Goal: Communication & Community: Answer question/provide support

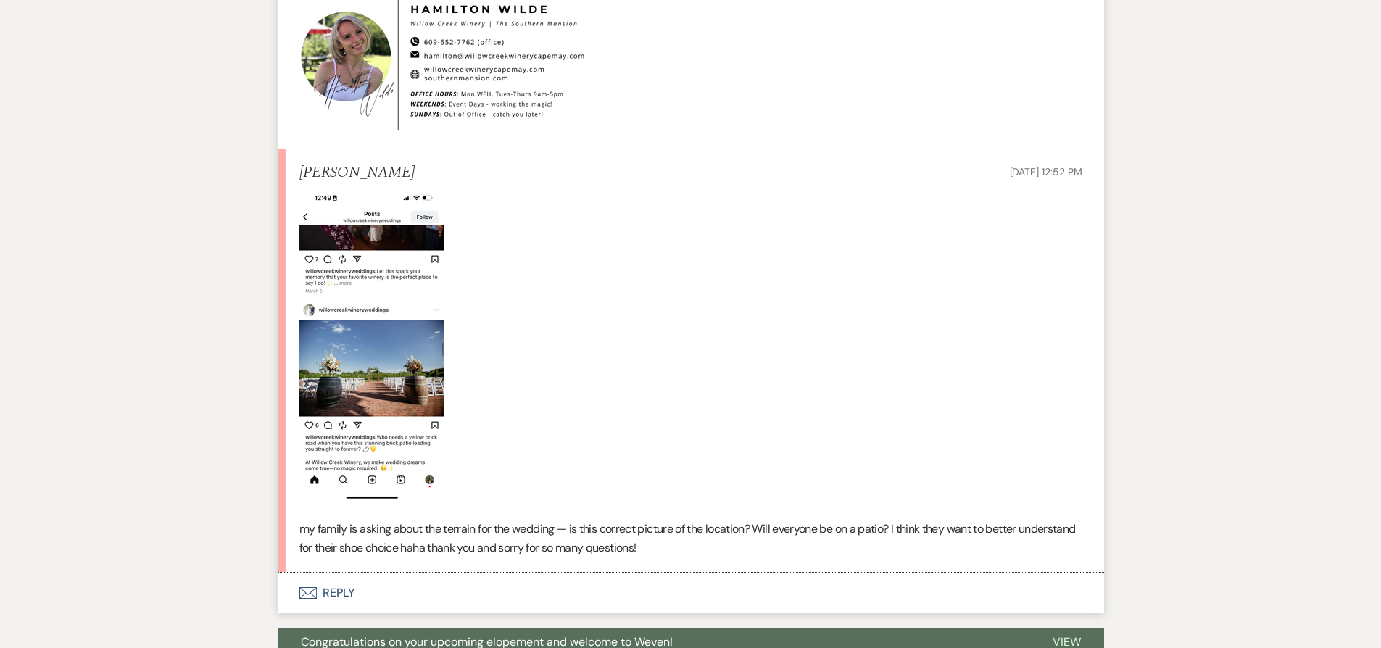
scroll to position [6925, 0]
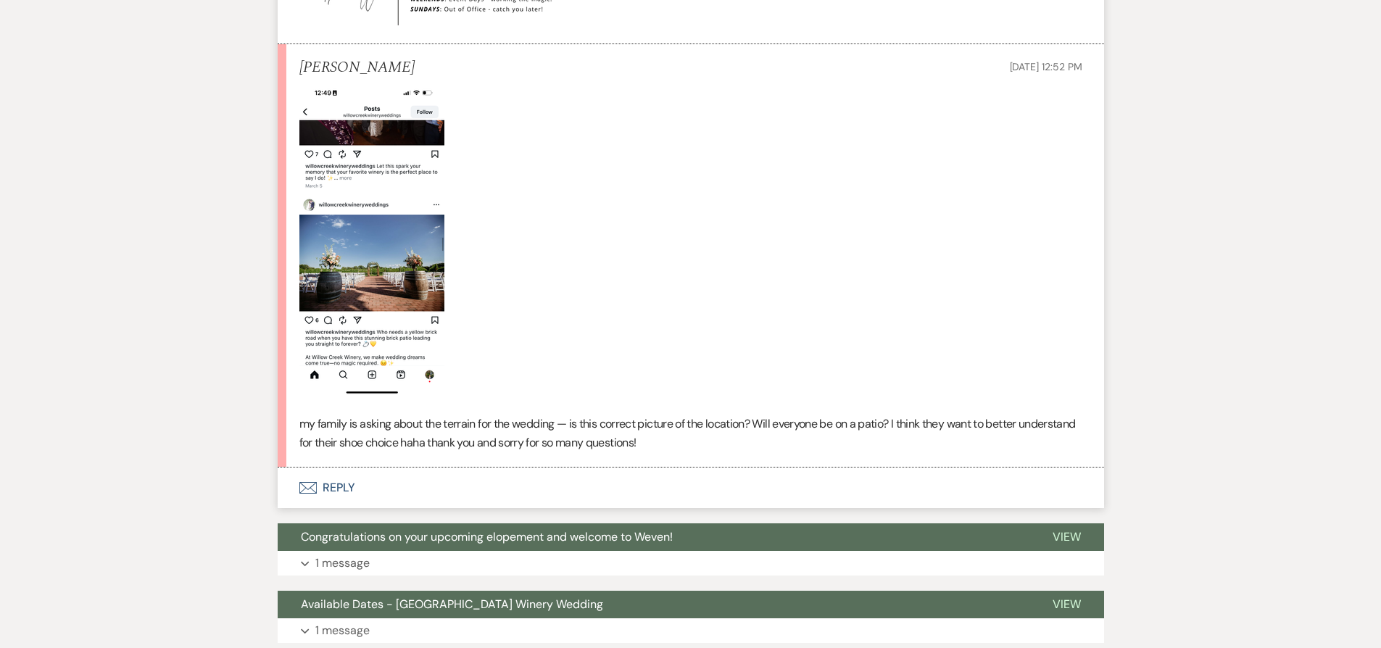
click at [343, 197] on img at bounding box center [371, 240] width 145 height 314
drag, startPoint x: 463, startPoint y: 341, endPoint x: 358, endPoint y: 217, distance: 161.9
click at [358, 217] on p at bounding box center [690, 240] width 783 height 314
click at [504, 283] on p at bounding box center [690, 240] width 783 height 314
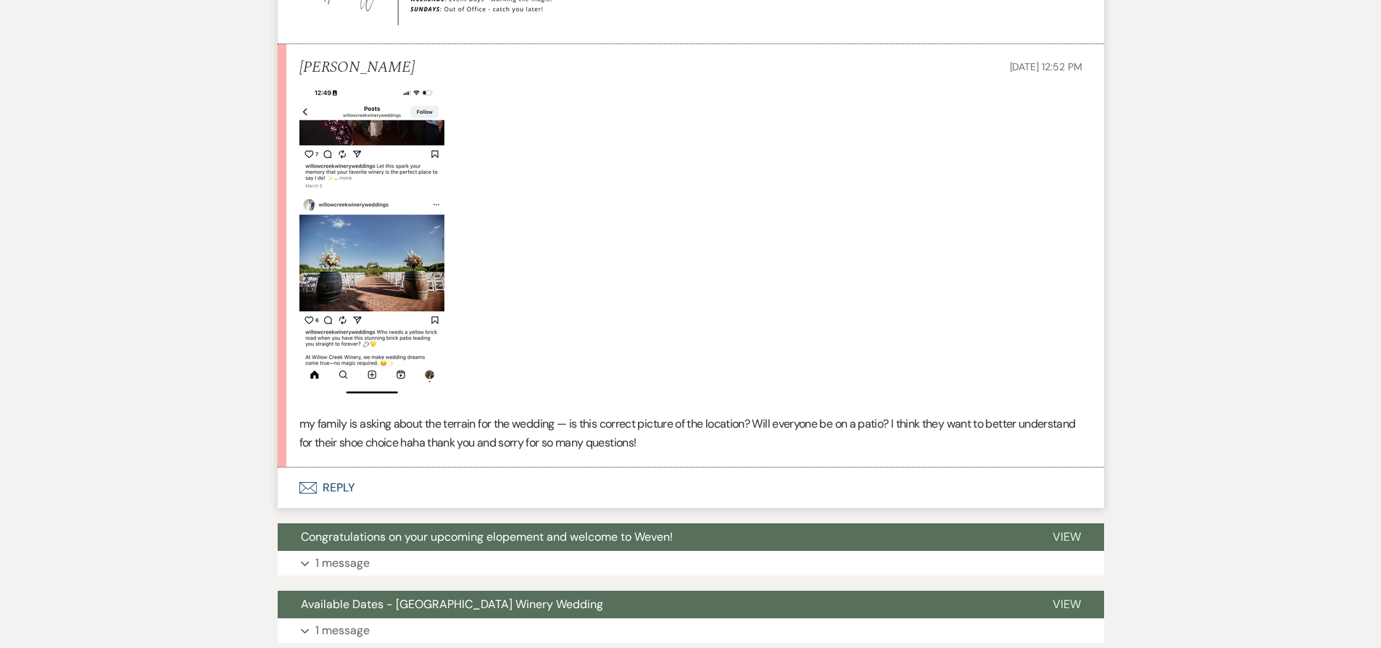
click at [457, 470] on button "Envelope Reply" at bounding box center [691, 487] width 826 height 41
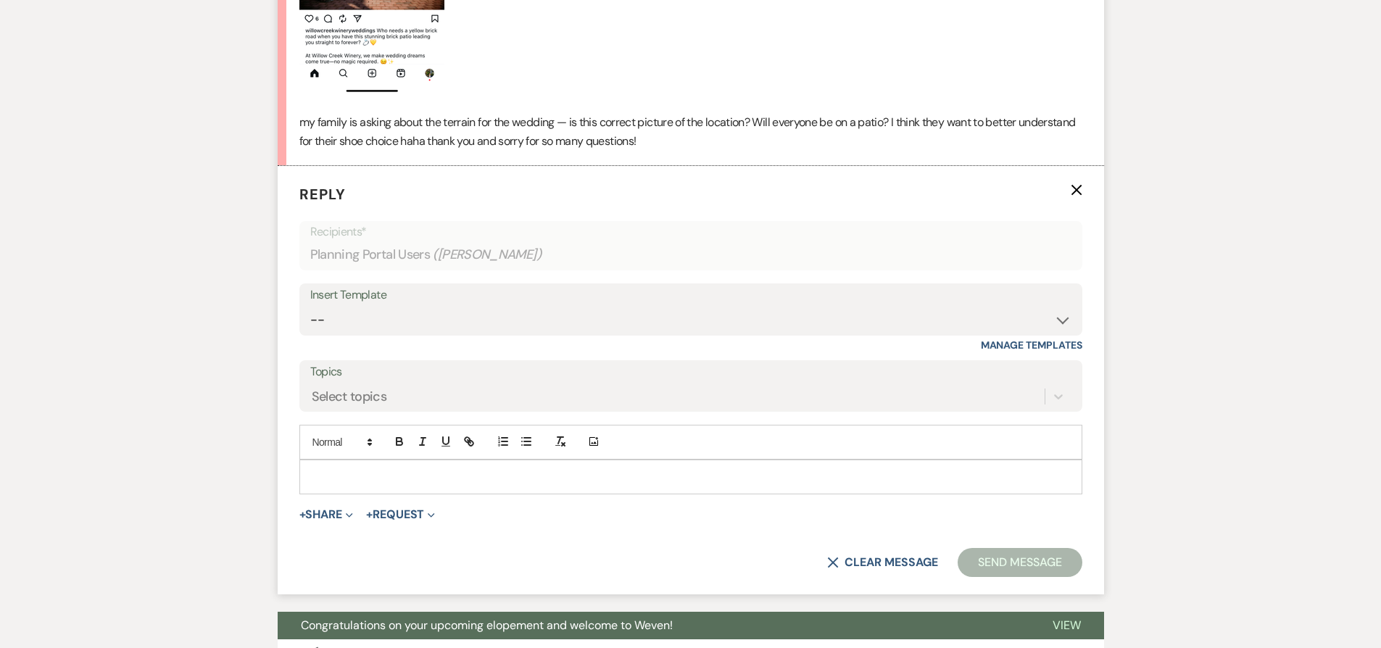
scroll to position [7291, 0]
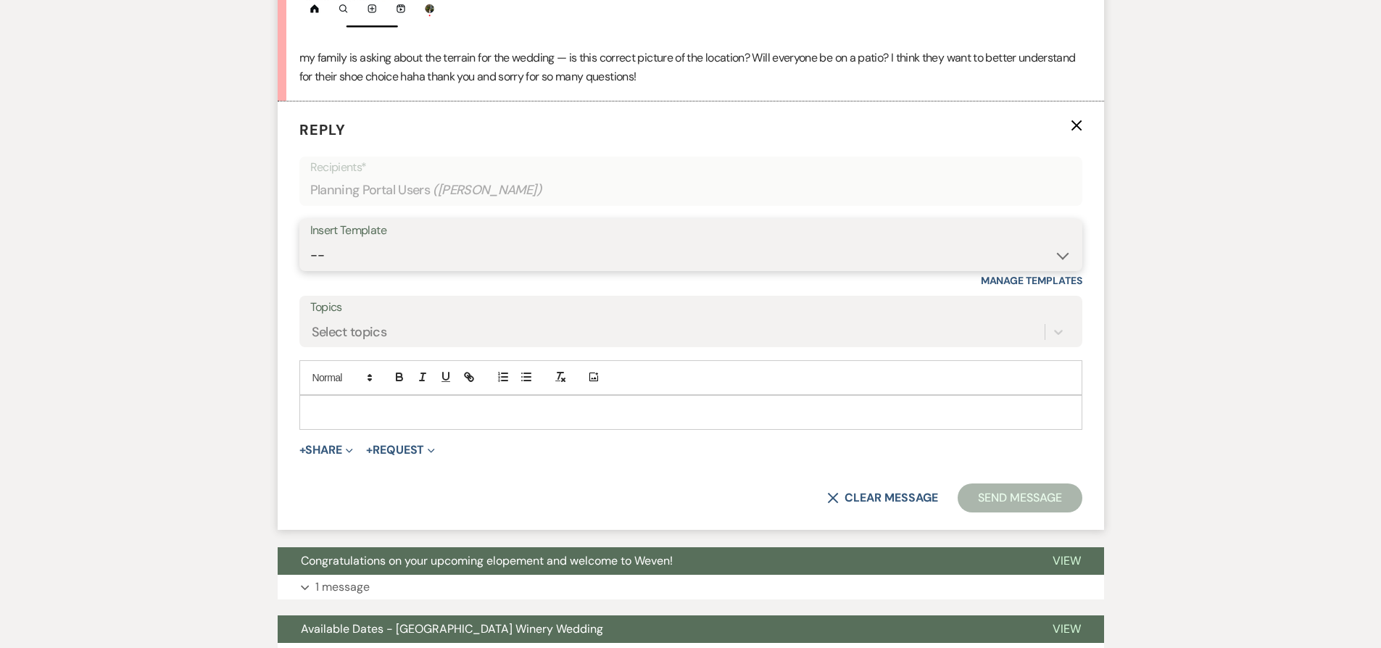
click at [444, 244] on select "-- Weven Planning Portal Introduction (Booked Events) 6-Month Check-in Review R…" at bounding box center [690, 255] width 761 height 28
select select "1589"
click at [310, 241] on select "-- Weven Planning Portal Introduction (Booked Events) 6-Month Check-in Review R…" at bounding box center [690, 255] width 761 height 28
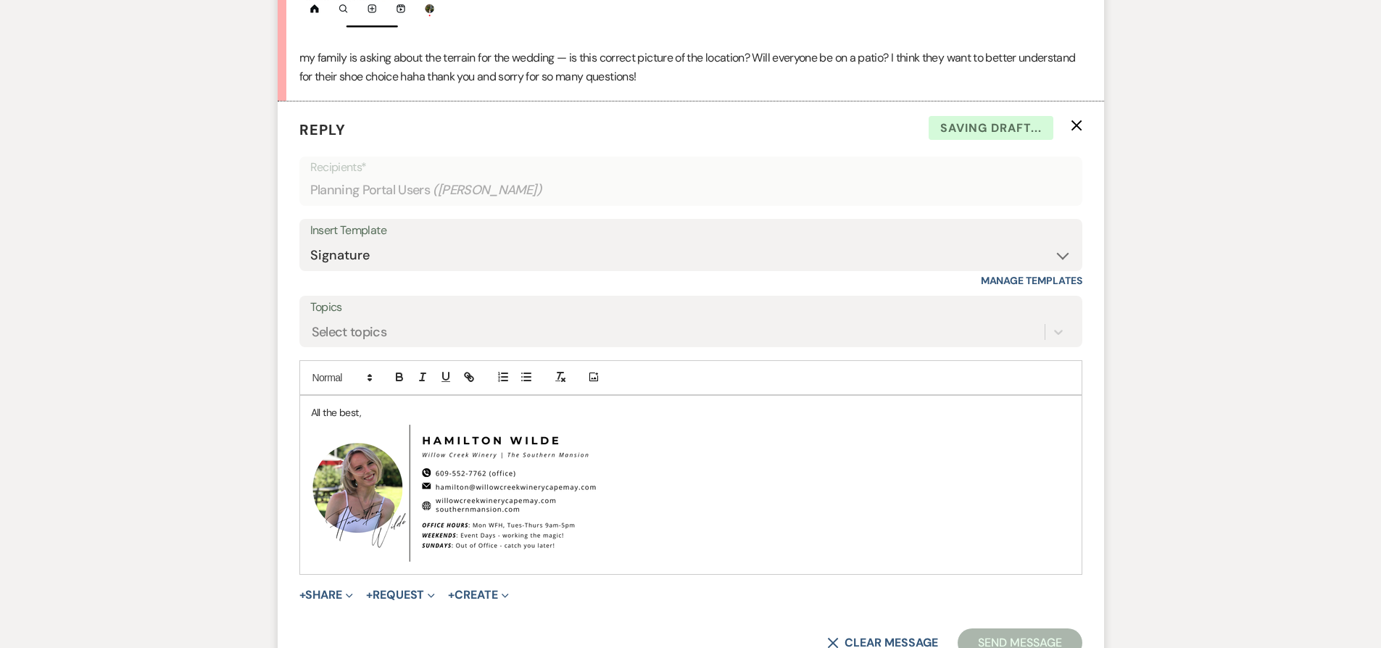
click at [311, 404] on p "All the best," at bounding box center [691, 412] width 760 height 16
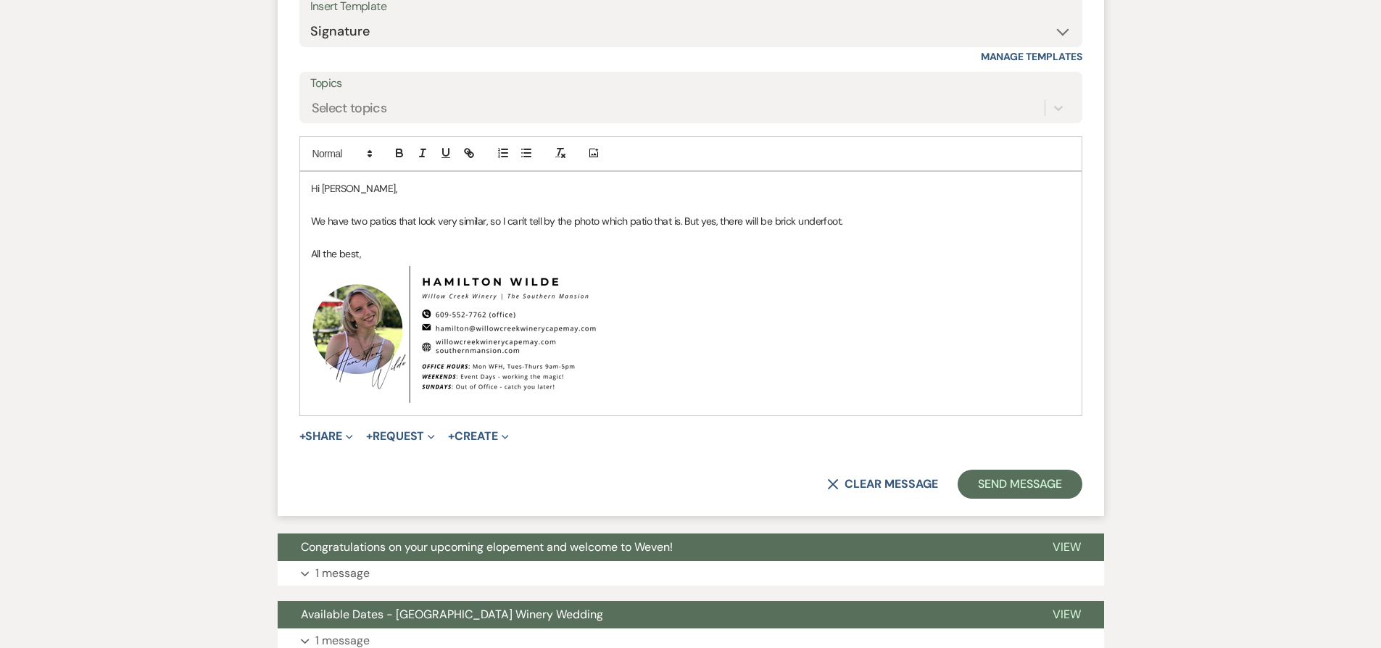
scroll to position [7615, 0]
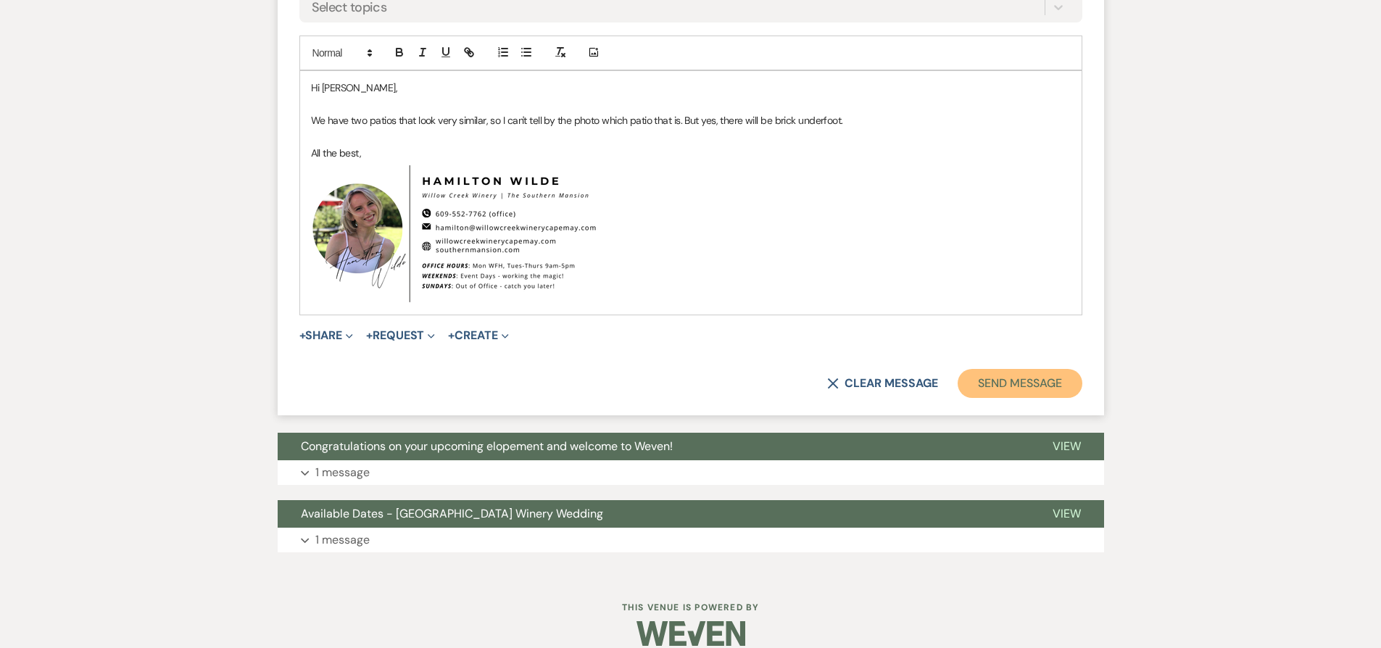
click at [1005, 369] on button "Send Message" at bounding box center [1019, 383] width 124 height 29
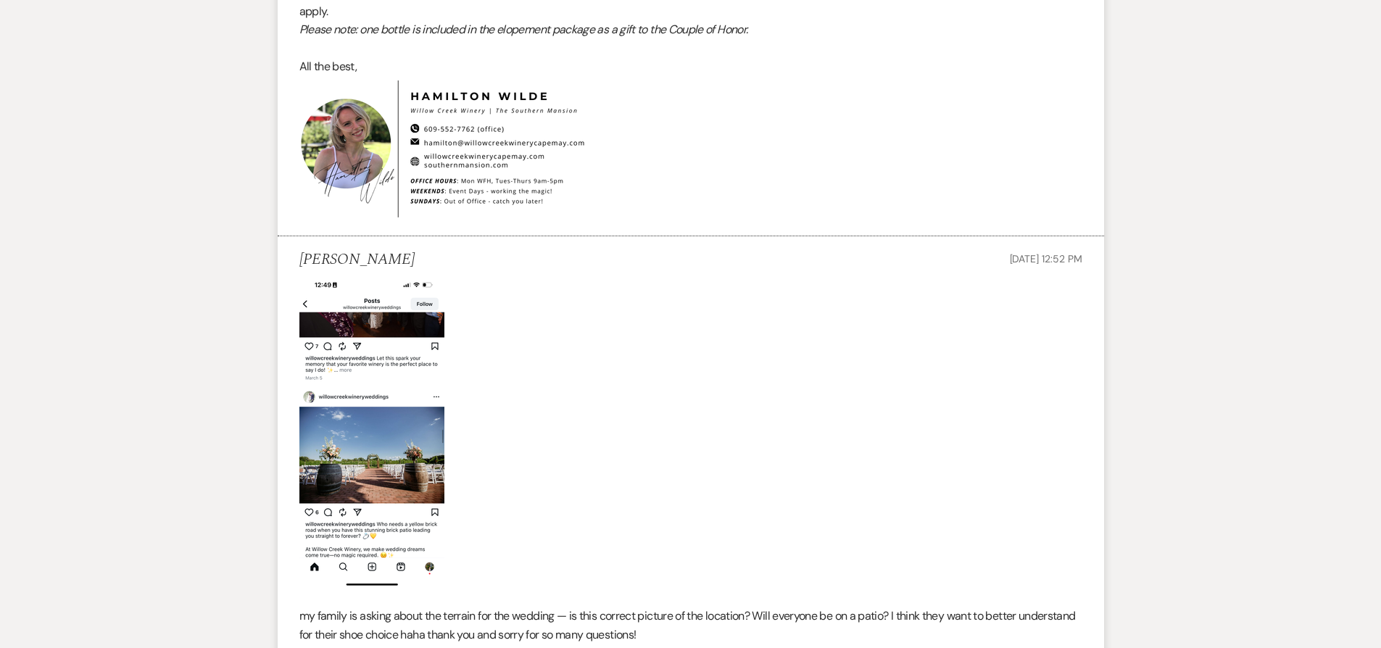
scroll to position [6915, 0]
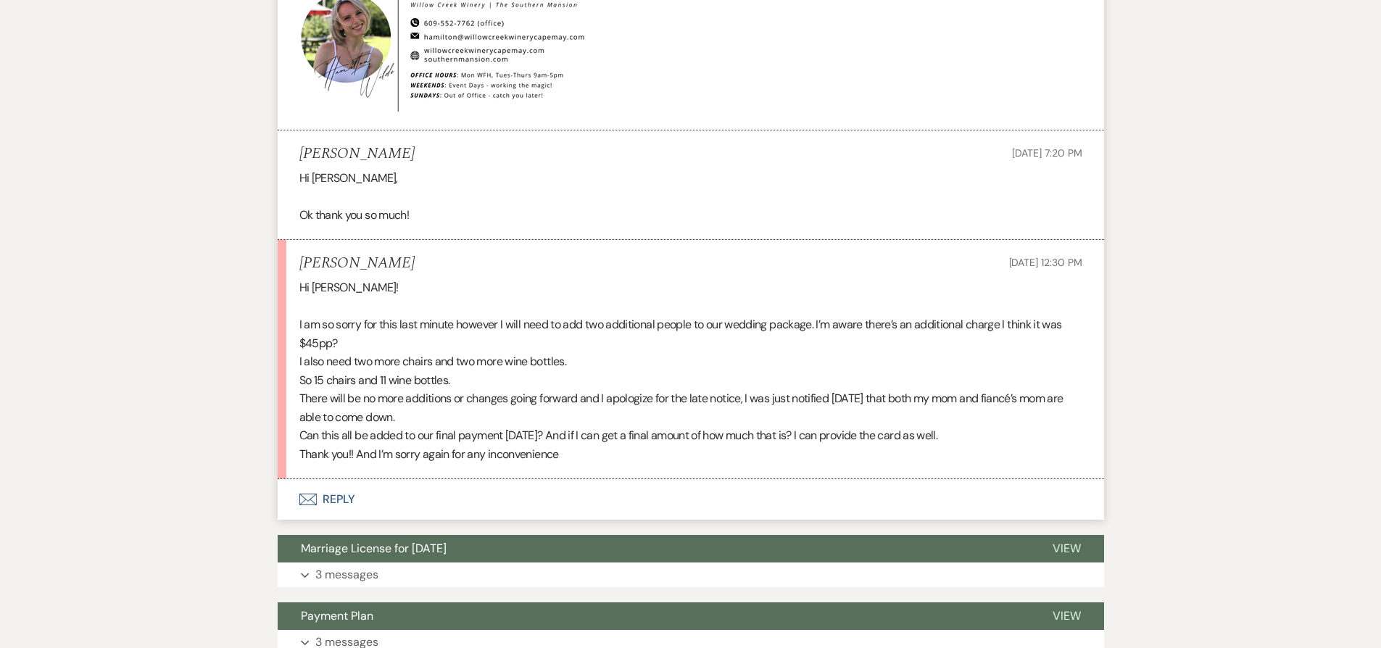
scroll to position [1682, 0]
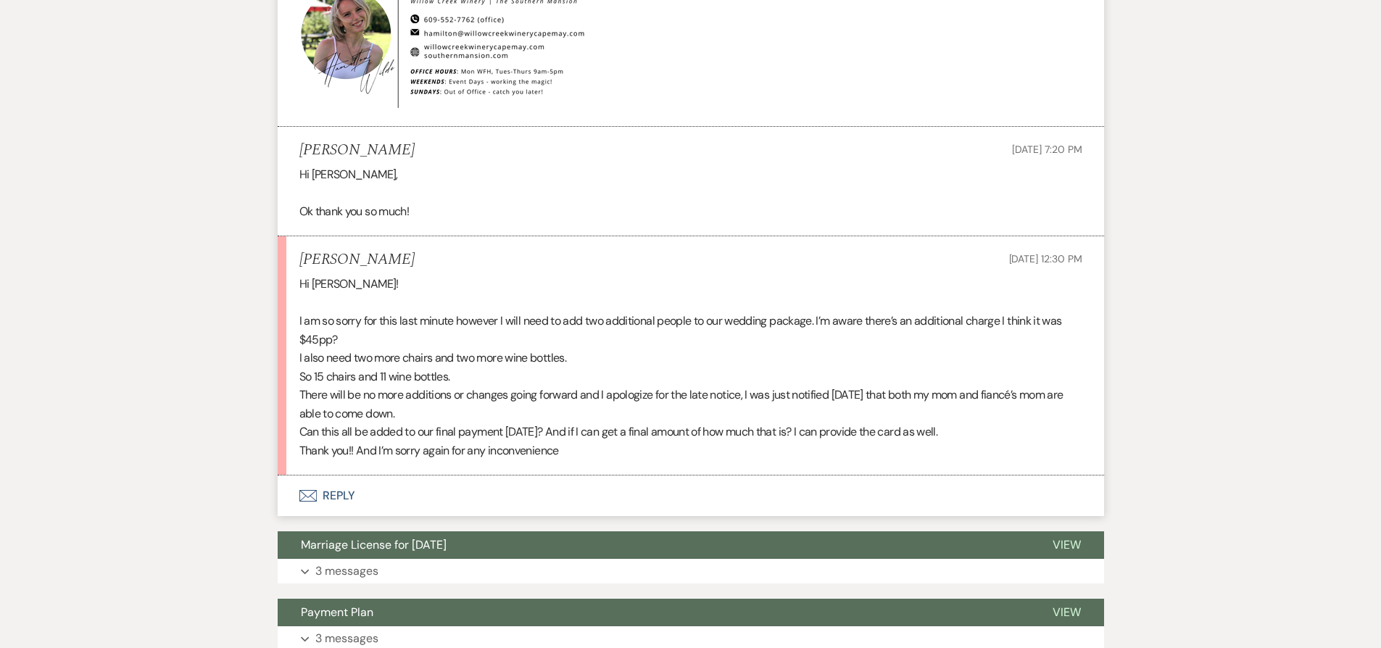
click at [486, 496] on button "Envelope Reply" at bounding box center [691, 495] width 826 height 41
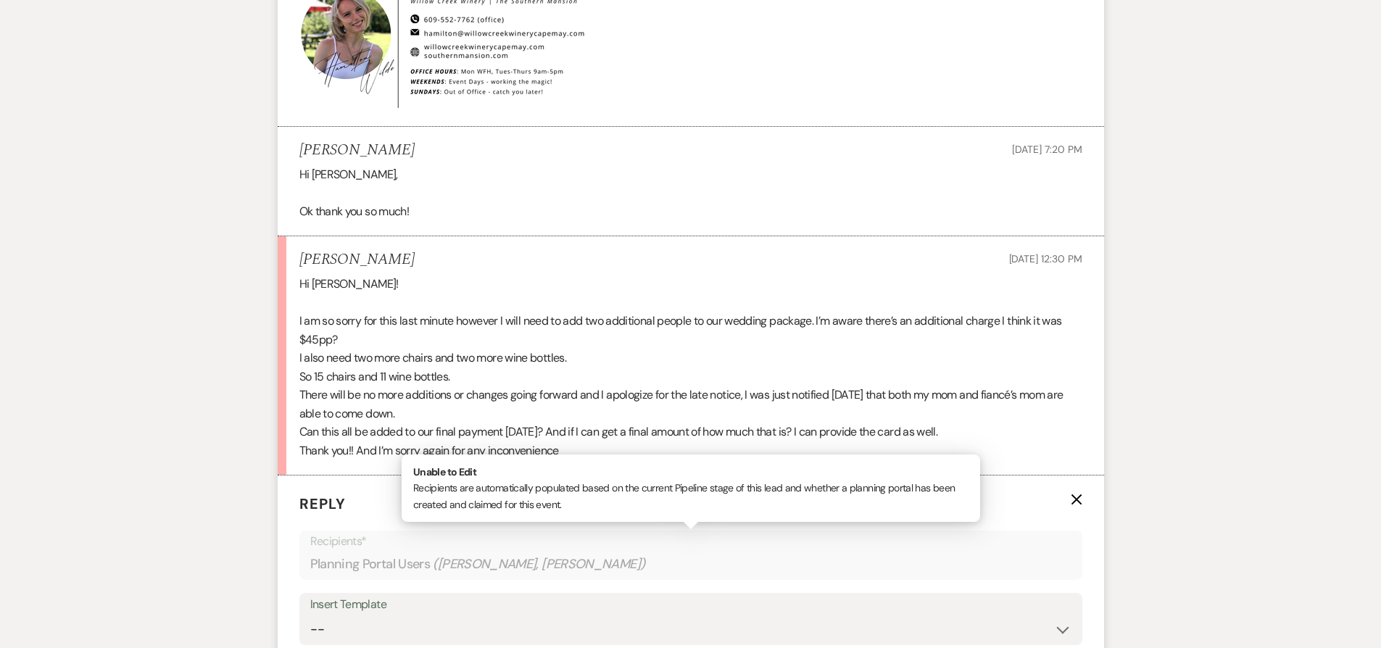
scroll to position [1684, 0]
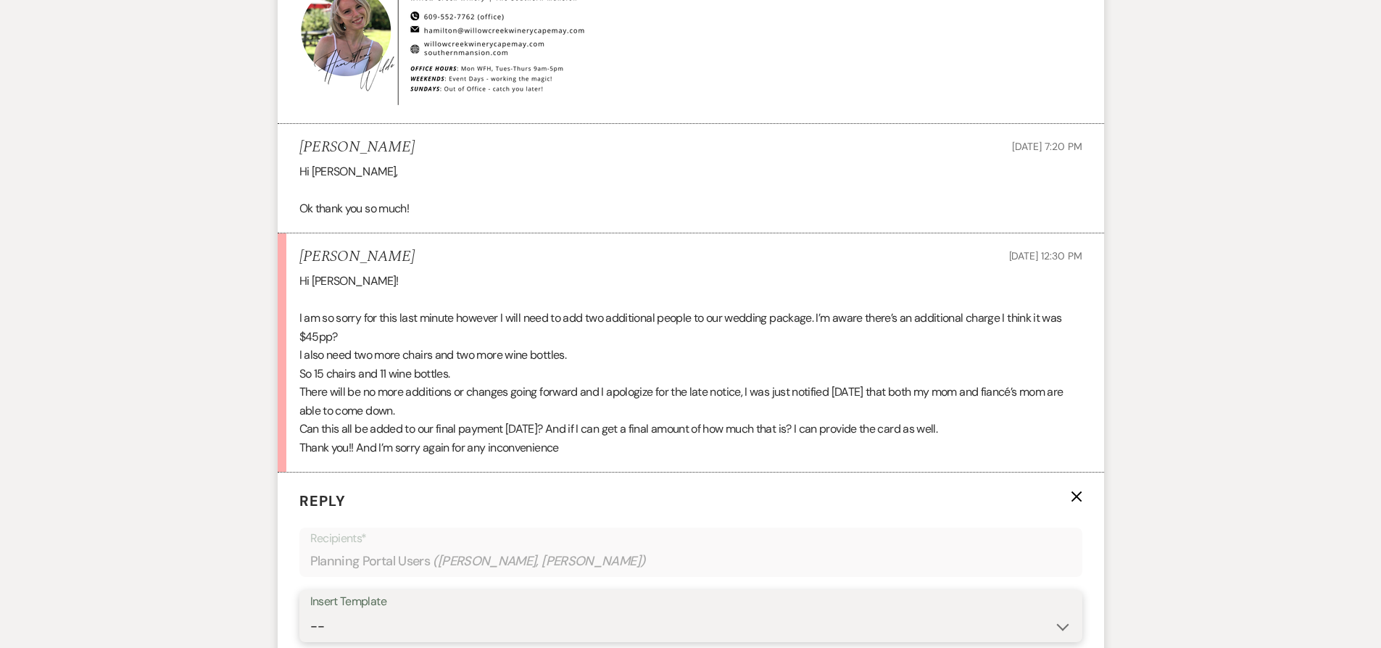
click at [565, 616] on select "-- Weven Planning Portal Introduction (Booked Events) 6-Month Check-in Review R…" at bounding box center [690, 626] width 761 height 28
select select "1589"
click at [310, 612] on select "-- Weven Planning Portal Introduction (Booked Events) 6-Month Check-in Review R…" at bounding box center [690, 626] width 761 height 28
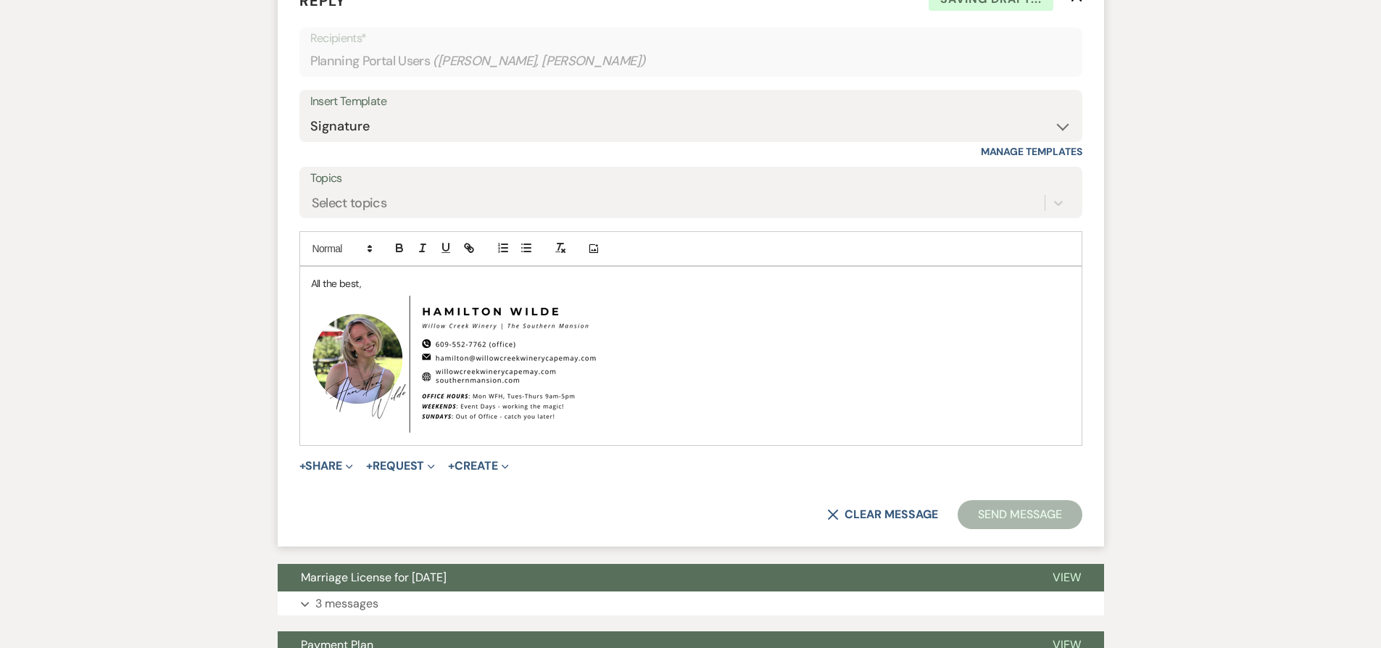
click at [307, 273] on div "All the best, ﻿ ﻿" at bounding box center [690, 356] width 781 height 178
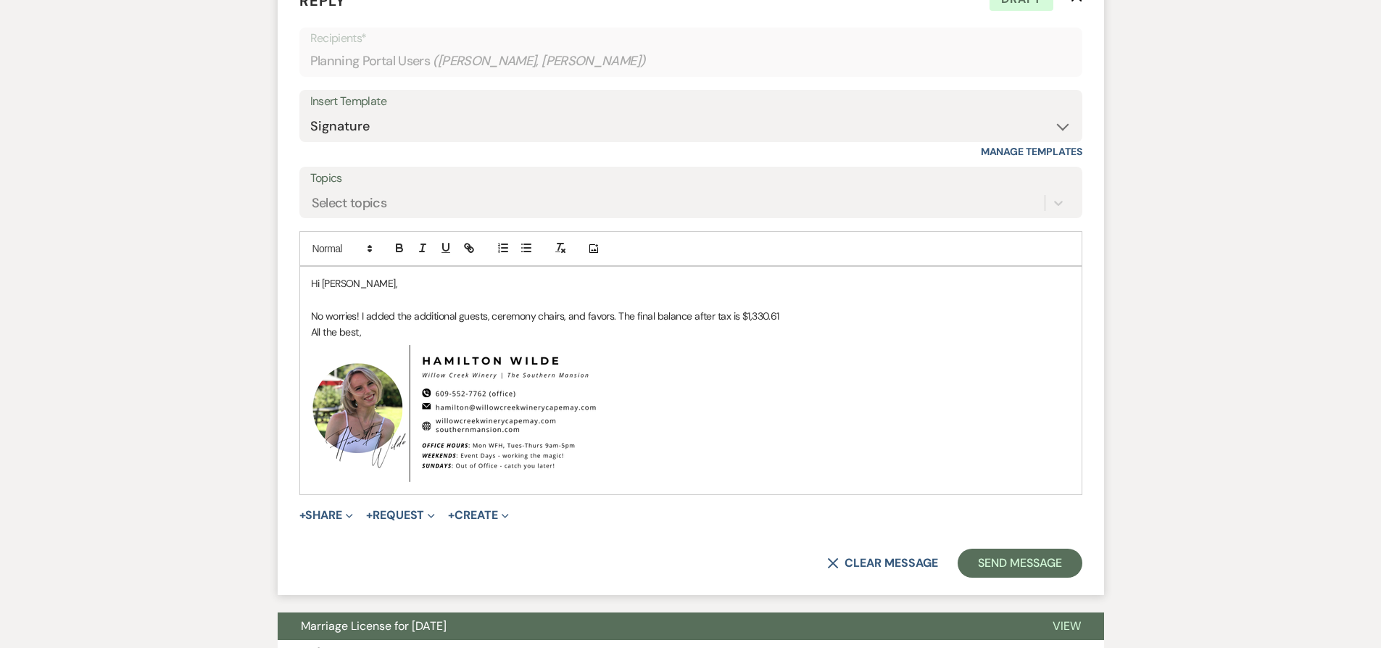
click at [858, 313] on p "No worries! I added the additional guests, ceremony chairs, and favors. The fin…" at bounding box center [691, 316] width 760 height 16
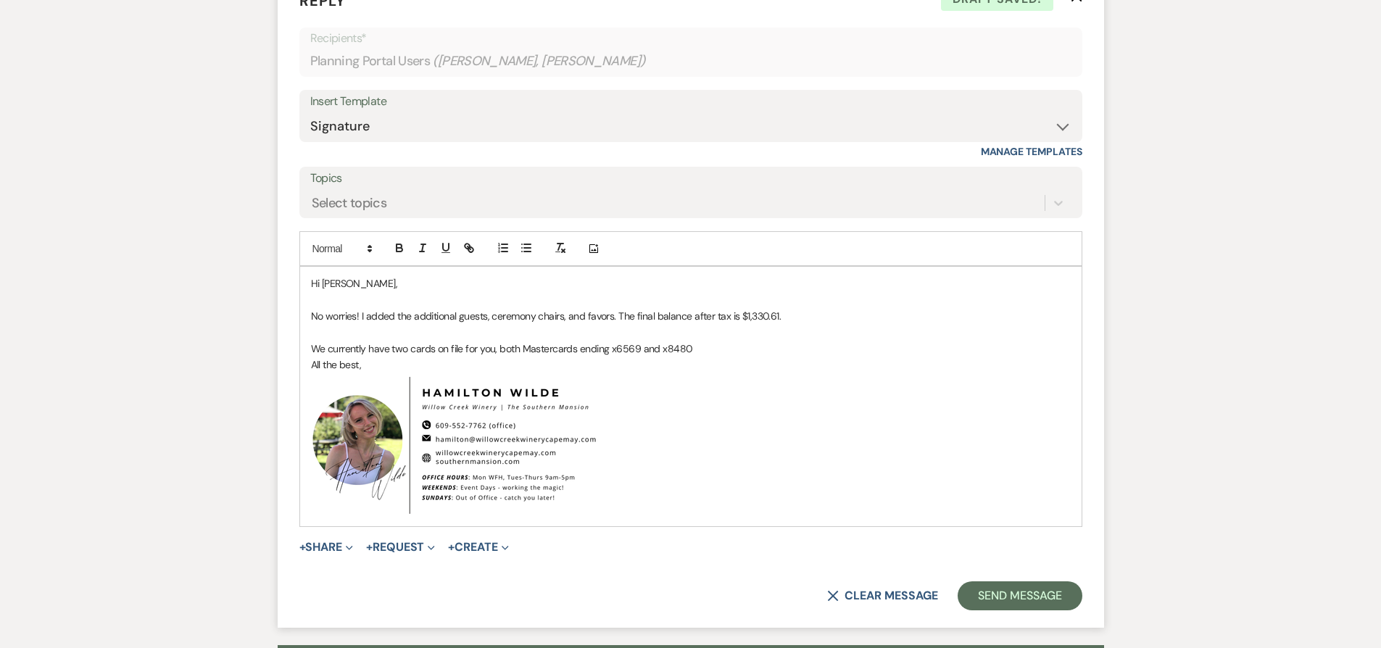
click at [575, 351] on p "We currently have two cards on file for you, both Mastercards ending x6569 and …" at bounding box center [691, 349] width 760 height 16
click at [641, 352] on p "We currently have two cards on file for you, both Mastercards, ending x6569 and…" at bounding box center [691, 349] width 760 height 16
click at [782, 350] on p "We currently have two cards on file for you, both Mastercards, ending x6569 (in…" at bounding box center [691, 349] width 760 height 16
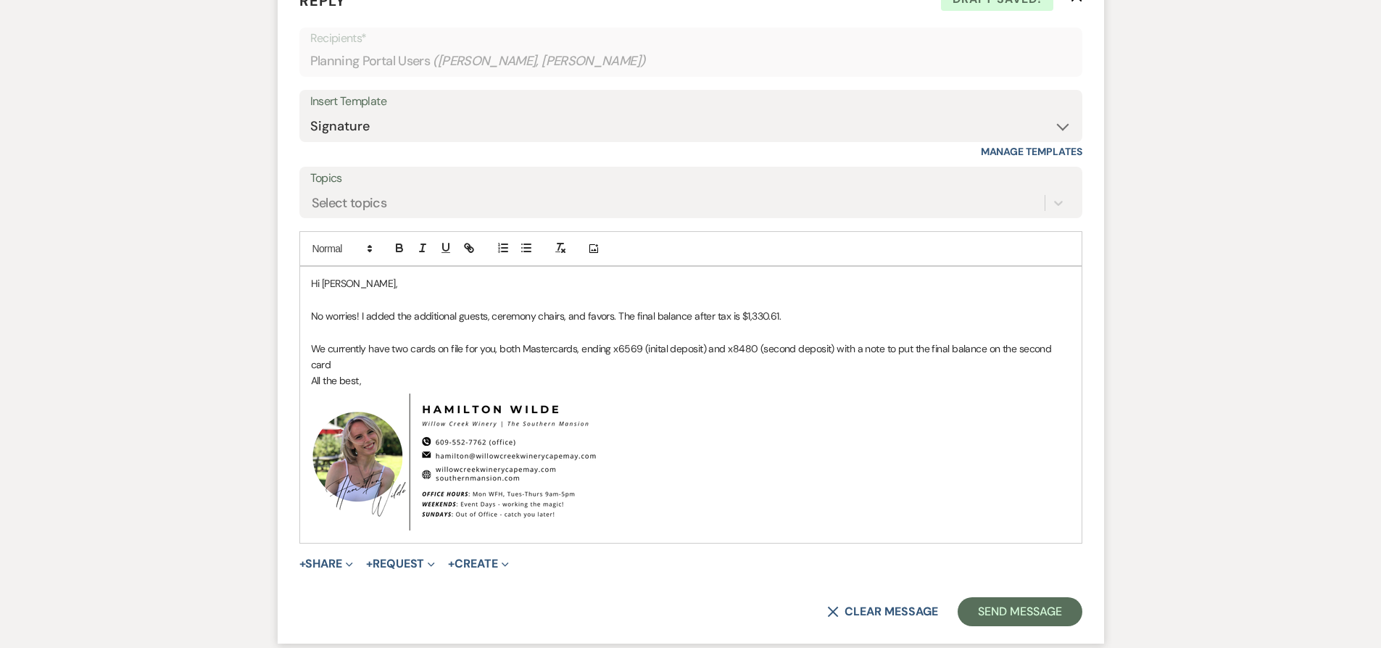
click at [615, 346] on p "We currently have two cards on file for you, both Mastercards, ending x6569 (in…" at bounding box center [691, 357] width 760 height 33
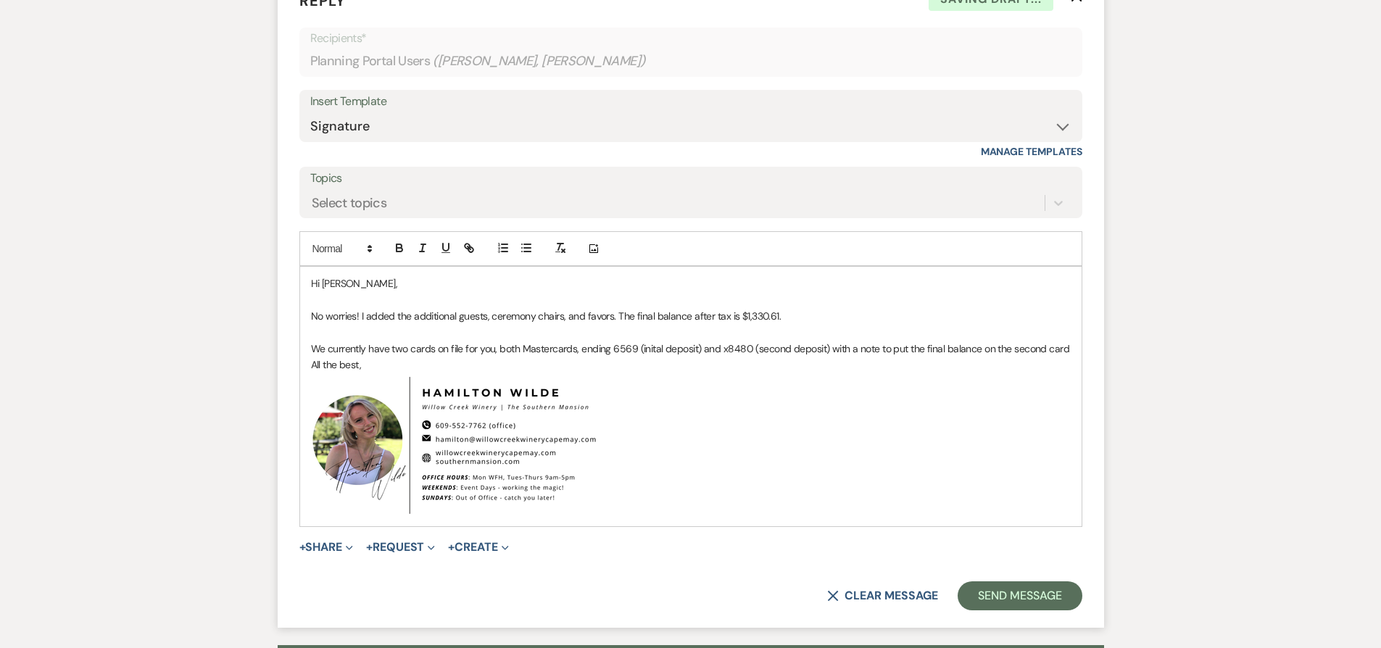
click at [647, 349] on p "We currently have two cards on file for you, both Mastercards, ending 6569 (ini…" at bounding box center [691, 349] width 760 height 16
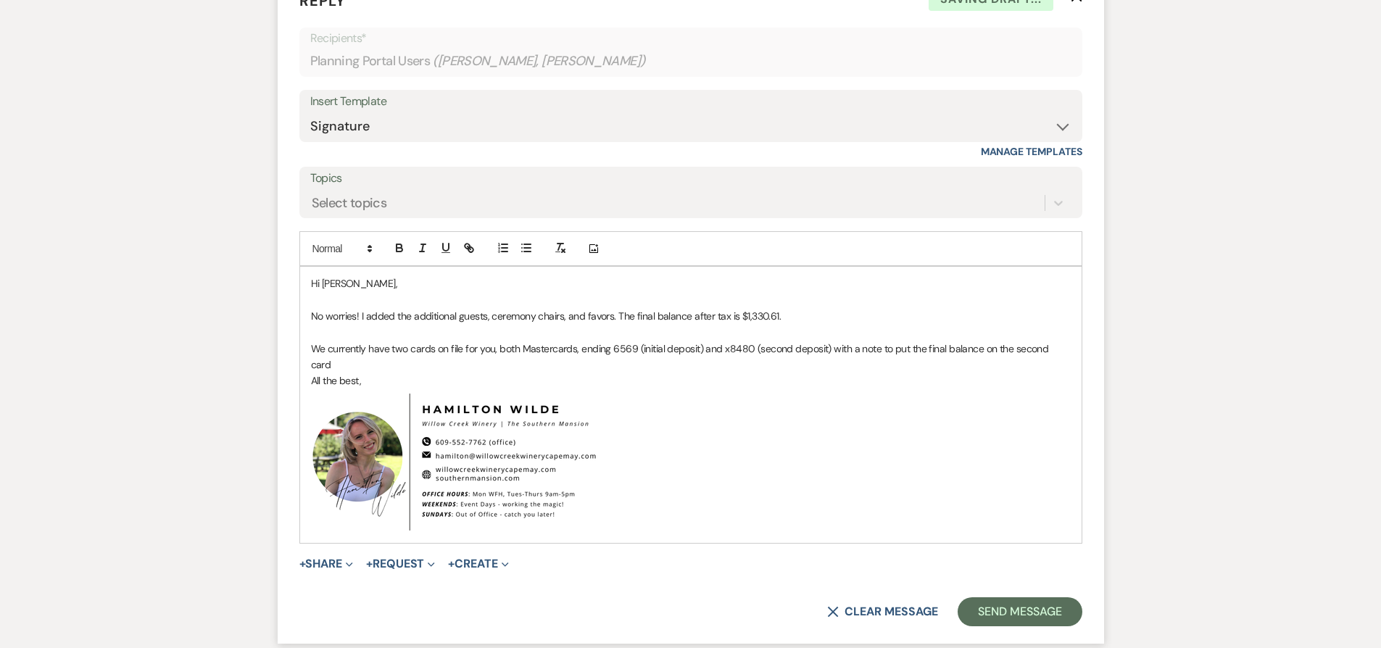
click at [727, 353] on p "We currently have two cards on file for you, both Mastercards, ending 6569 (ini…" at bounding box center [691, 357] width 760 height 33
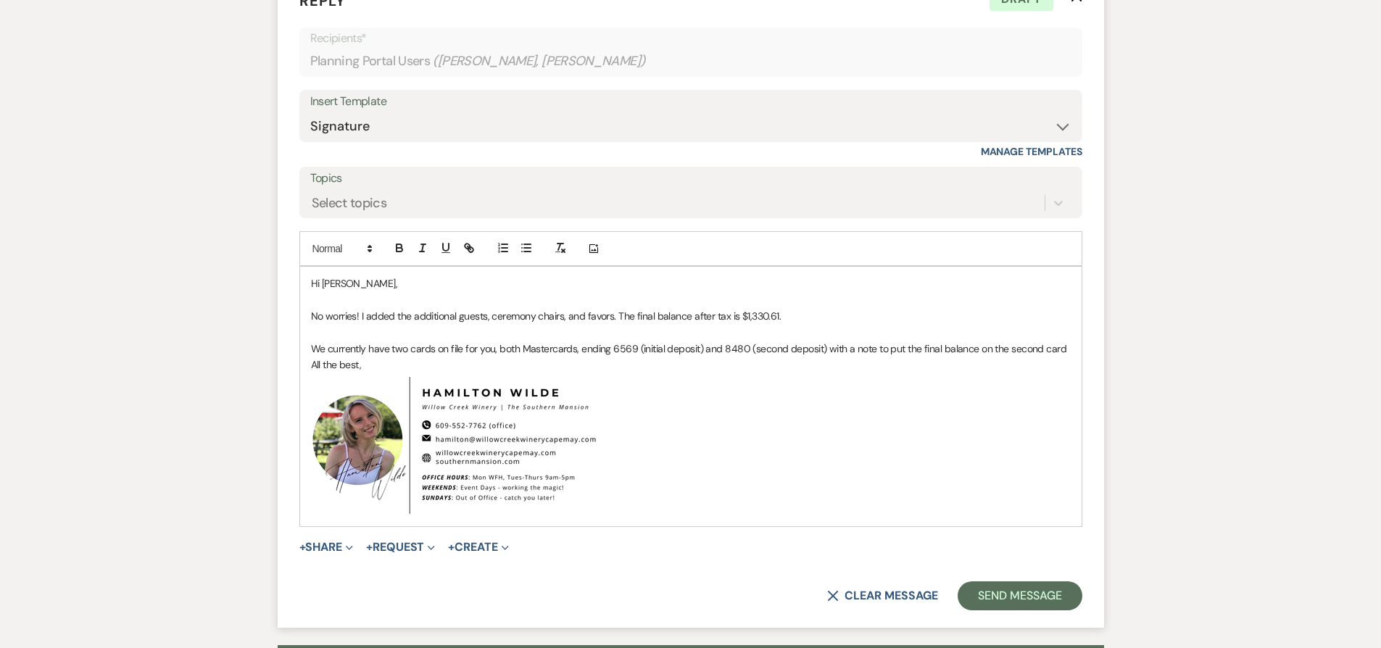
click at [1010, 348] on p "We currently have two cards on file for you, both Mastercards, ending 6569 (ini…" at bounding box center [691, 349] width 760 height 16
drag, startPoint x: 1010, startPoint y: 348, endPoint x: 1025, endPoint y: 349, distance: 14.6
click at [1025, 349] on p "We currently have two cards on file for you, both Mastercards, ending 6569 (ini…" at bounding box center [691, 349] width 760 height 16
click at [1069, 343] on p "We currently have two cards on file for you, both Mastercards, ending 6569 (ini…" at bounding box center [691, 349] width 760 height 16
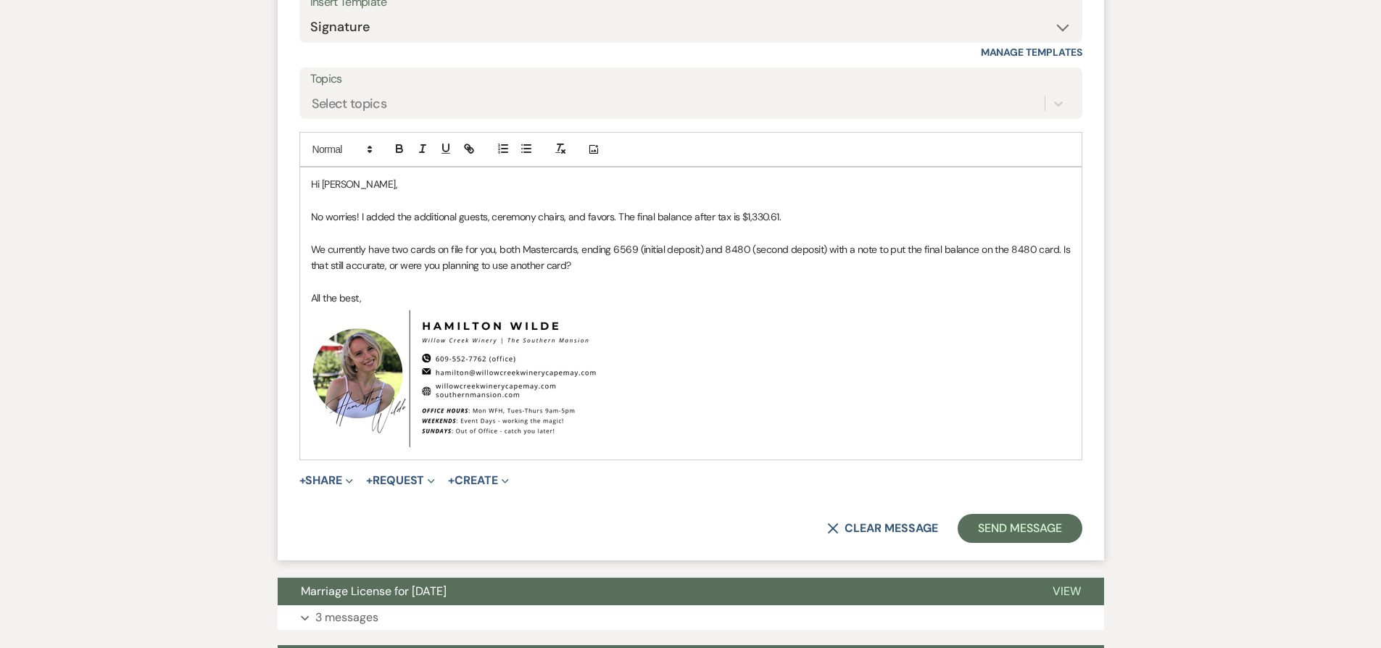
scroll to position [2515, 0]
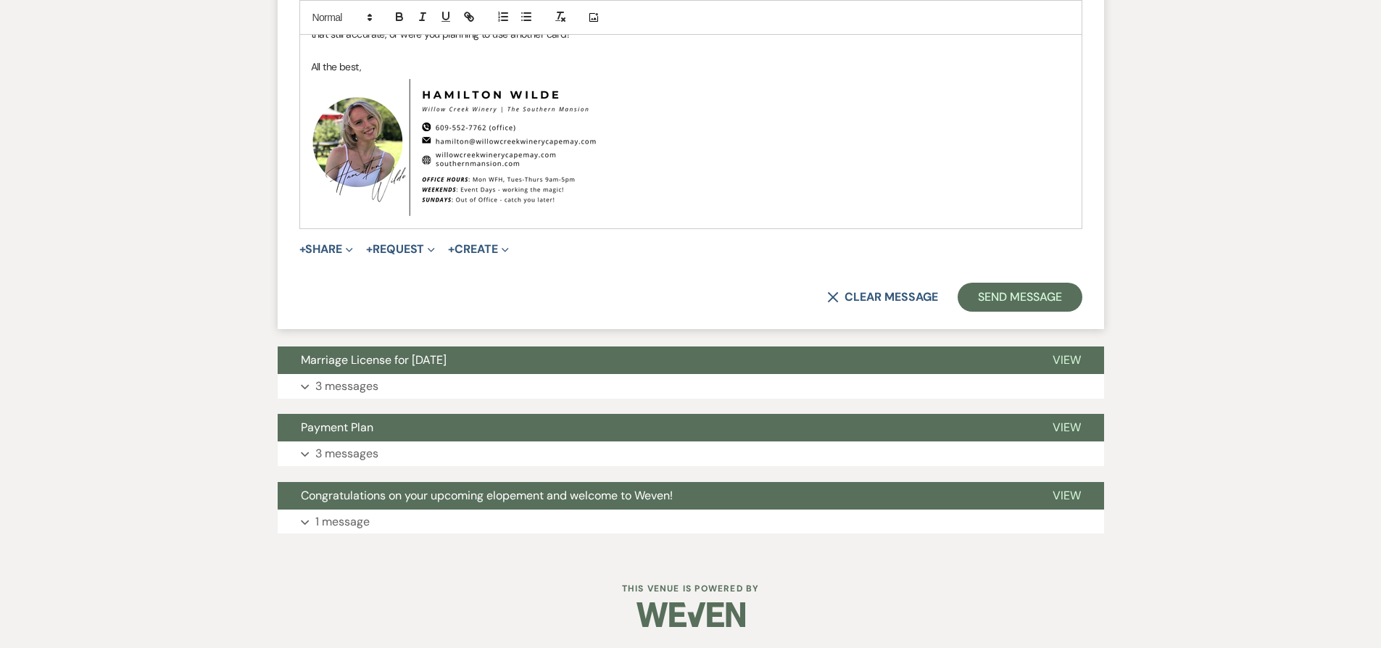
click at [623, 443] on button "Expand 3 messages" at bounding box center [691, 453] width 826 height 25
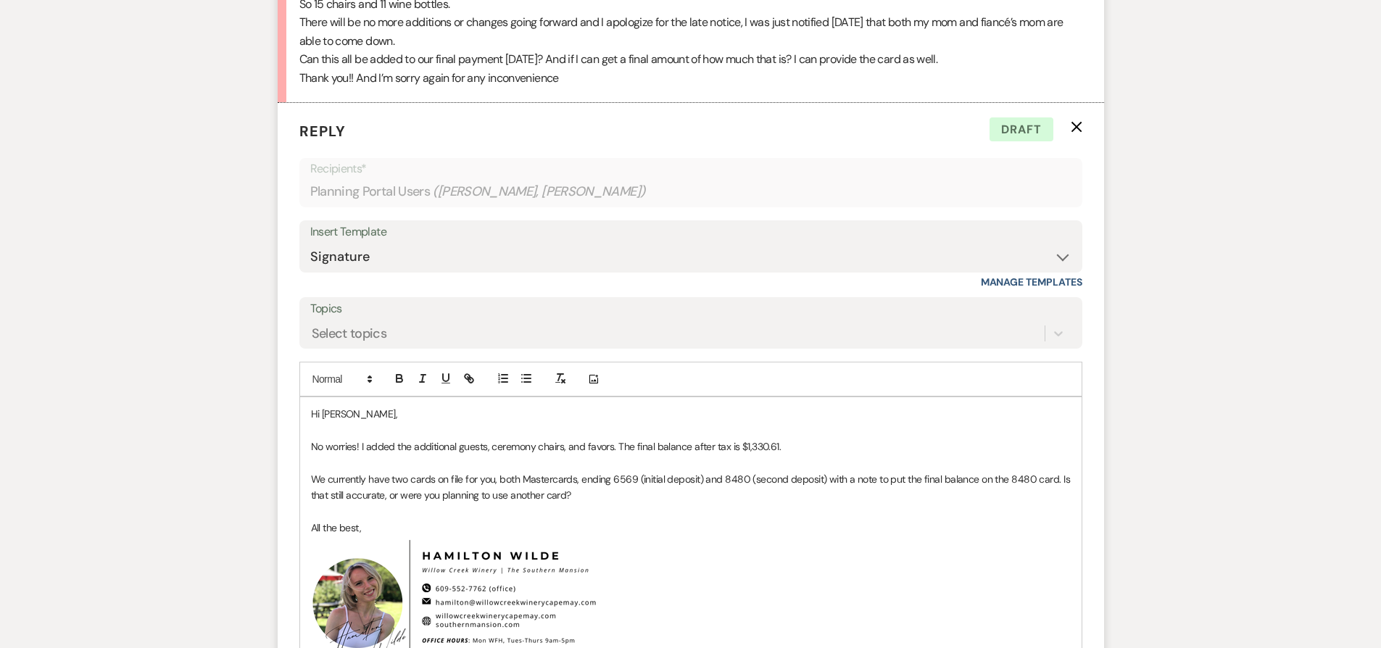
scroll to position [2265, 0]
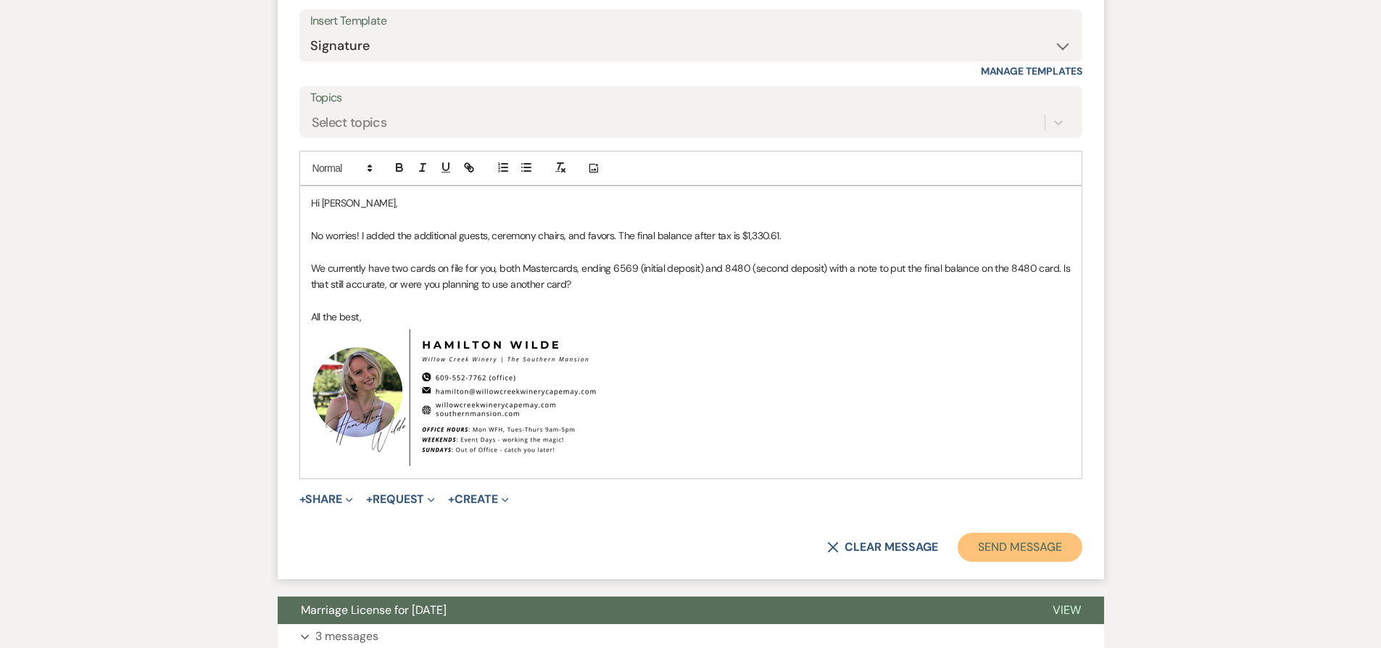
click at [1032, 548] on button "Send Message" at bounding box center [1019, 547] width 124 height 29
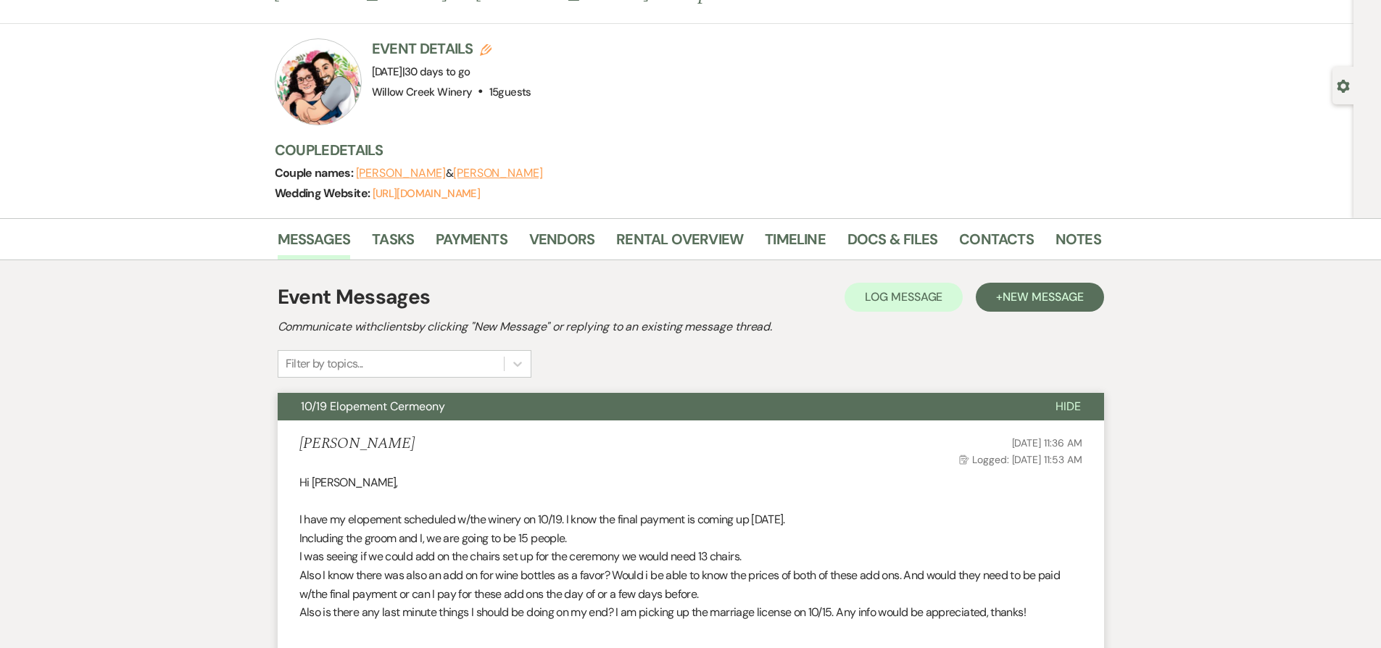
scroll to position [0, 0]
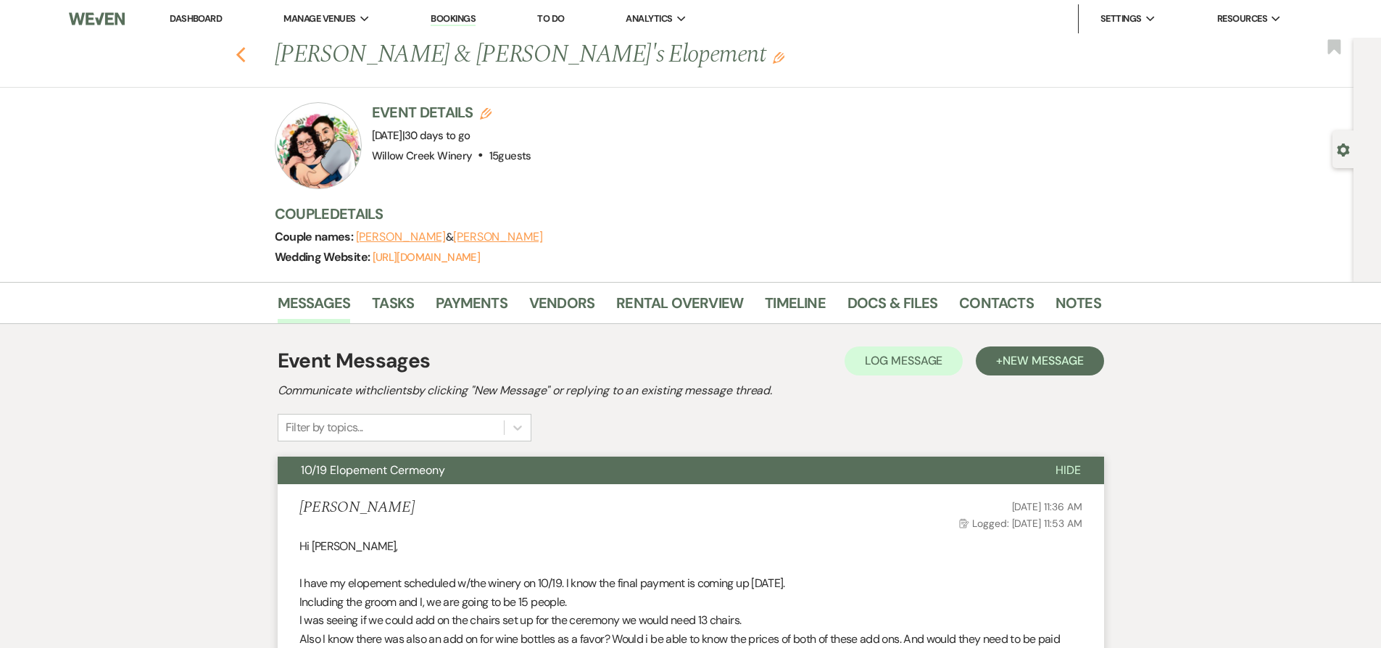
click at [245, 51] on use "button" at bounding box center [240, 55] width 9 height 16
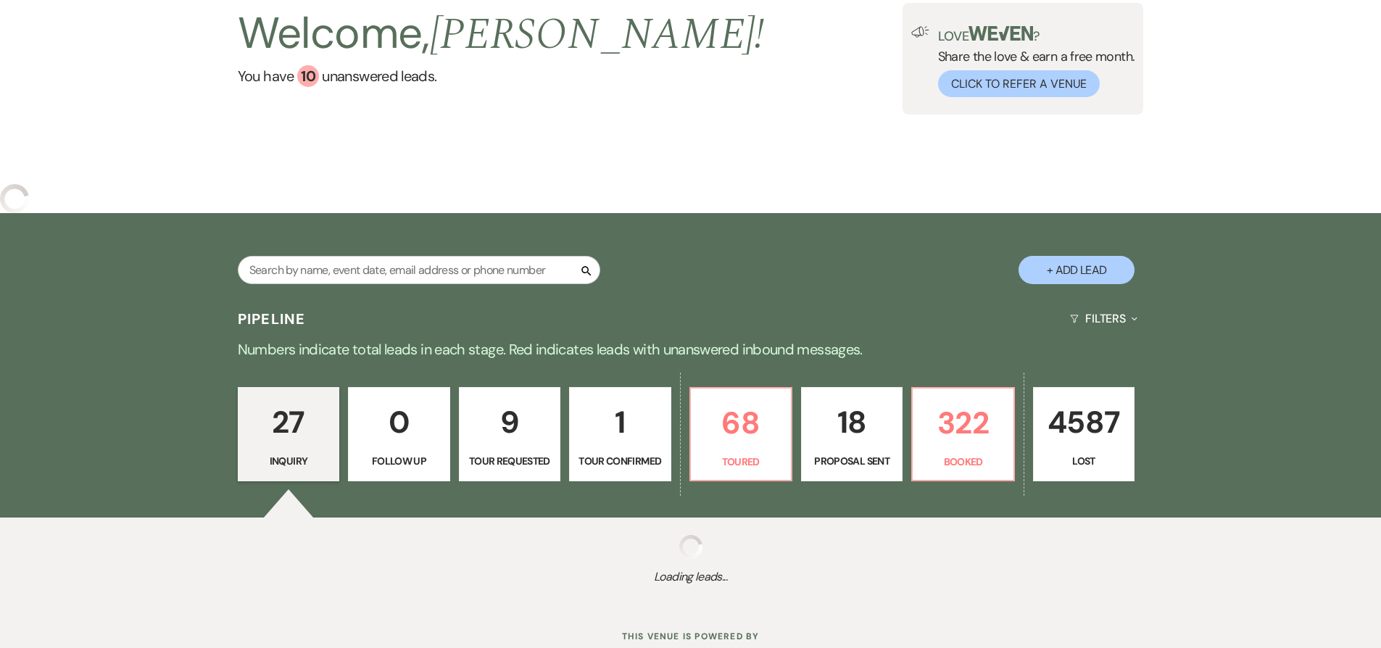
scroll to position [257, 0]
